Goal: Task Accomplishment & Management: Manage account settings

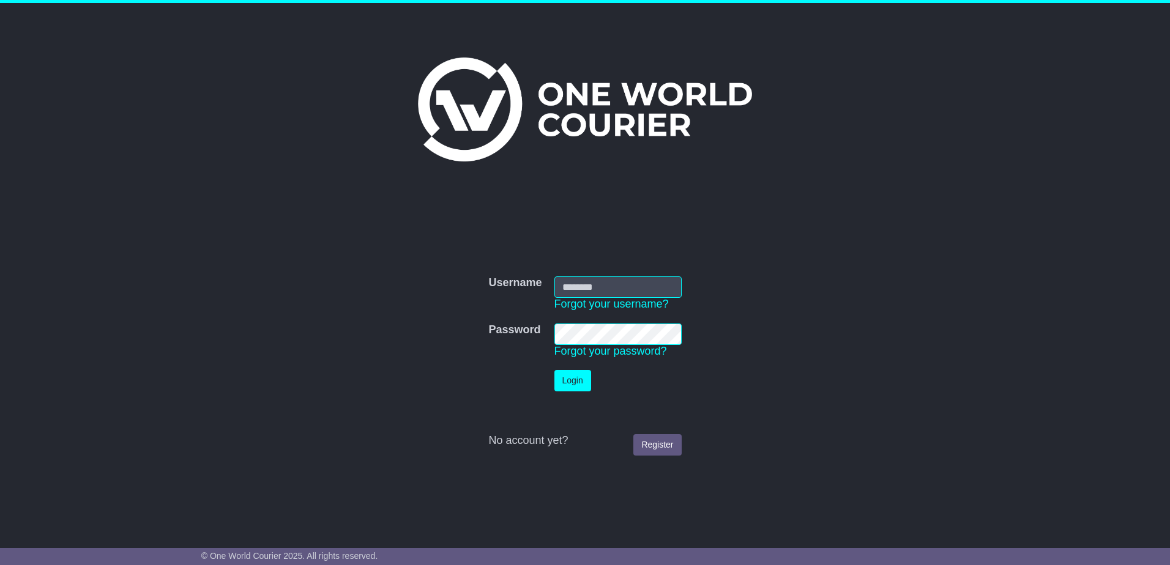
type input "**********"
click at [559, 377] on button "Login" at bounding box center [572, 380] width 37 height 21
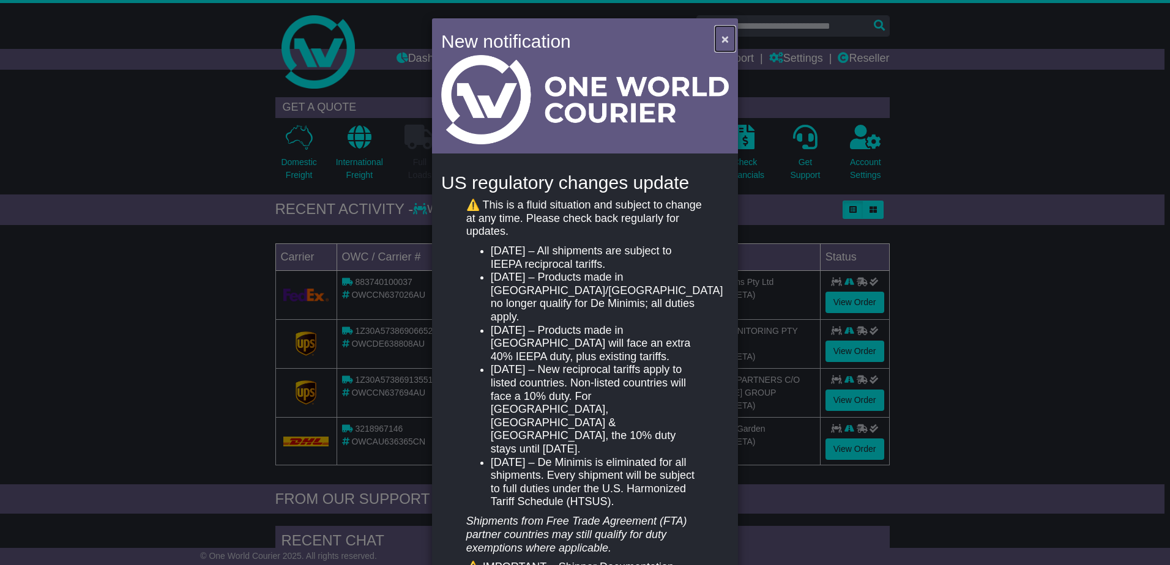
click at [721, 40] on span "×" at bounding box center [724, 39] width 7 height 14
